Goal: Information Seeking & Learning: Learn about a topic

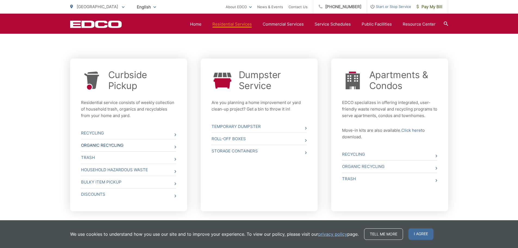
scroll to position [190, 0]
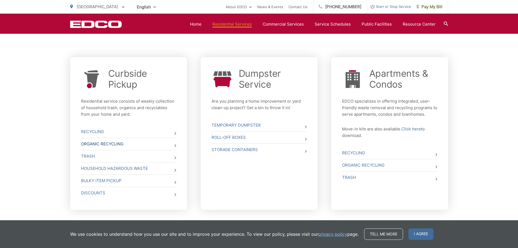
click at [118, 142] on link "Organic Recycling" at bounding box center [128, 144] width 95 height 12
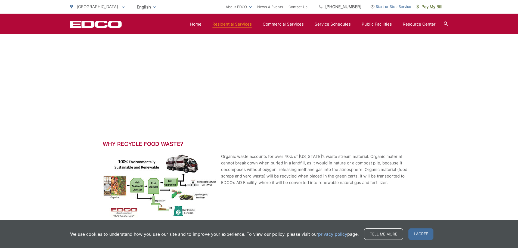
scroll to position [761, 0]
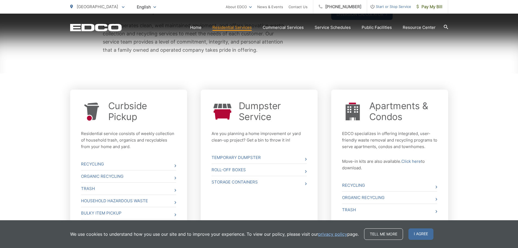
scroll to position [190, 0]
